Goal: Information Seeking & Learning: Check status

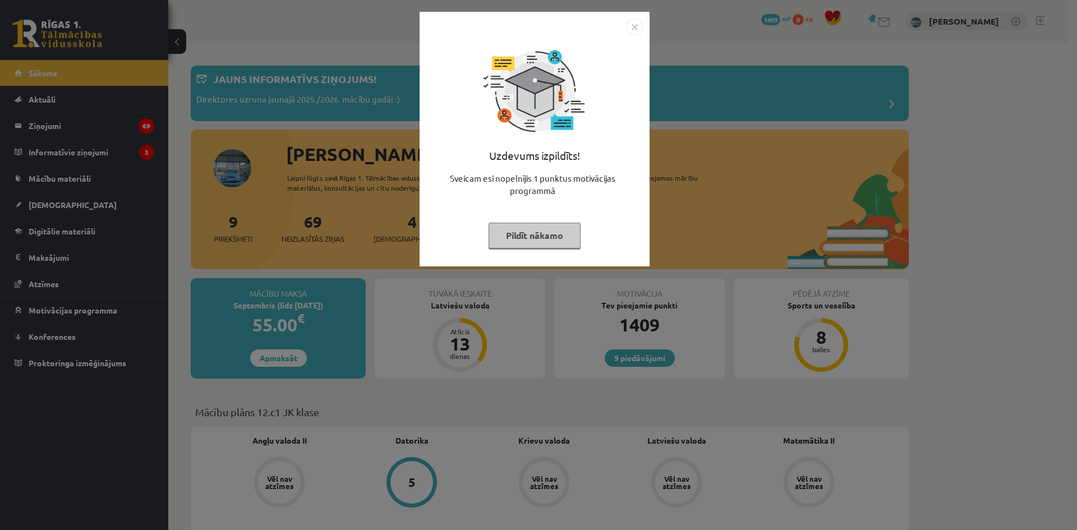
click at [538, 224] on button "Pildīt nākamo" at bounding box center [535, 236] width 92 height 26
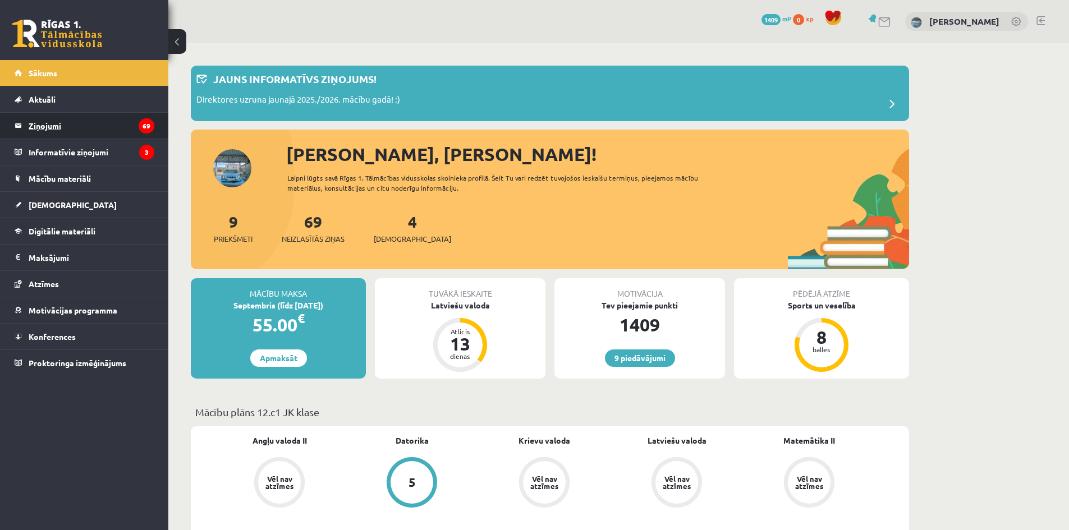
click at [86, 136] on legend "Ziņojumi 69" at bounding box center [92, 126] width 126 height 26
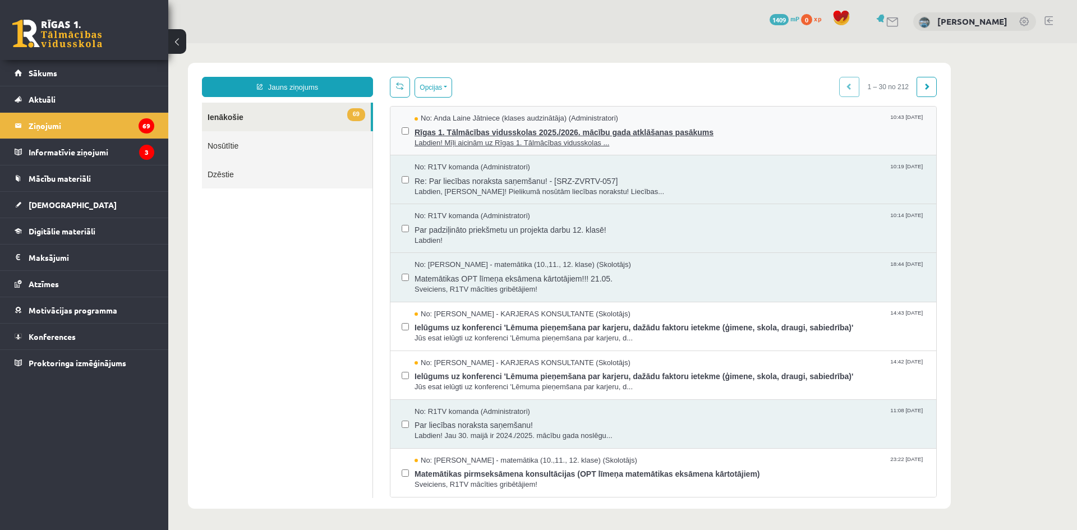
click at [453, 116] on span "No: Anda Laine Jātniece (klases audzinātāja) (Administratori)" at bounding box center [517, 118] width 204 height 11
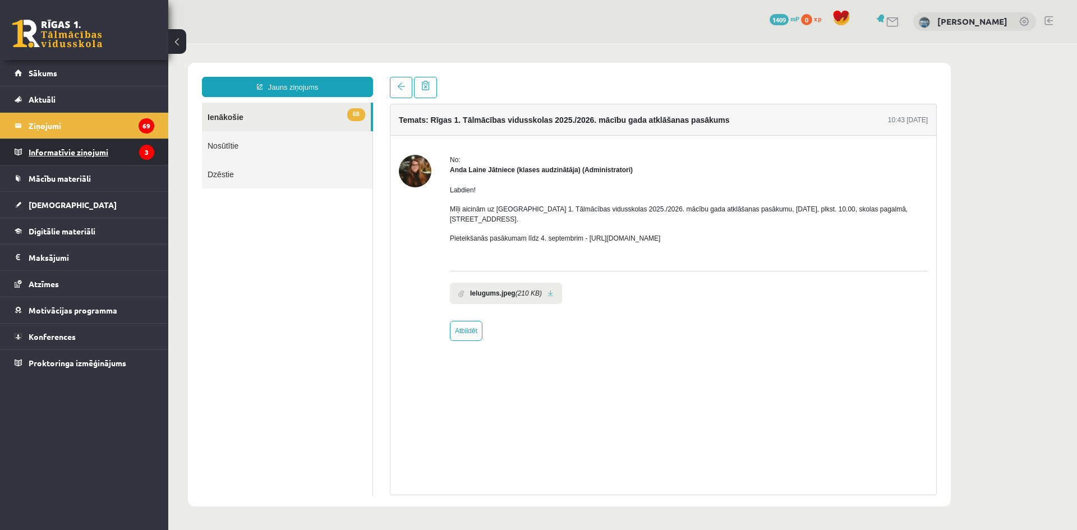
click at [102, 154] on legend "Informatīvie ziņojumi 3" at bounding box center [92, 152] width 126 height 26
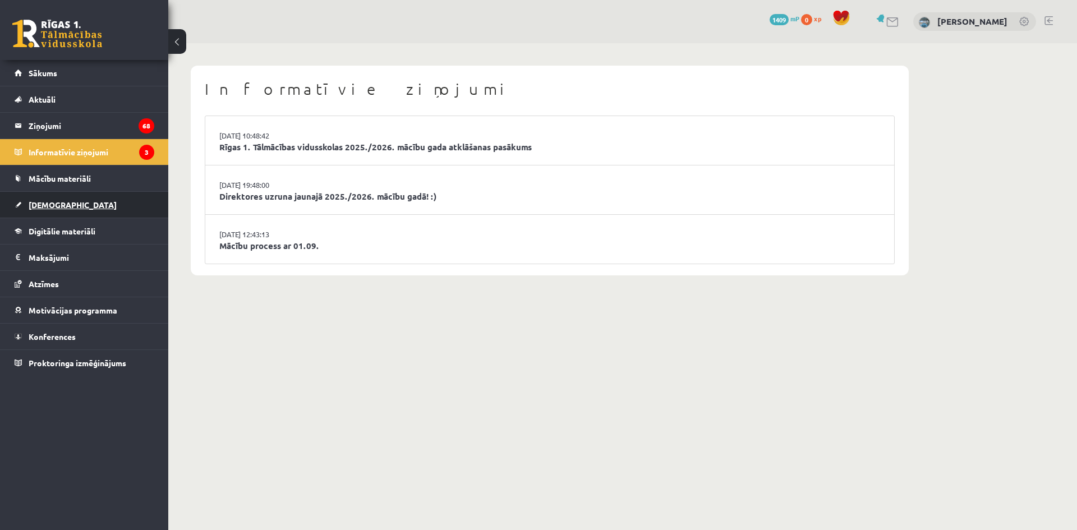
click at [77, 210] on link "[DEMOGRAPHIC_DATA]" at bounding box center [85, 205] width 140 height 26
